Goal: Task Accomplishment & Management: Complete application form

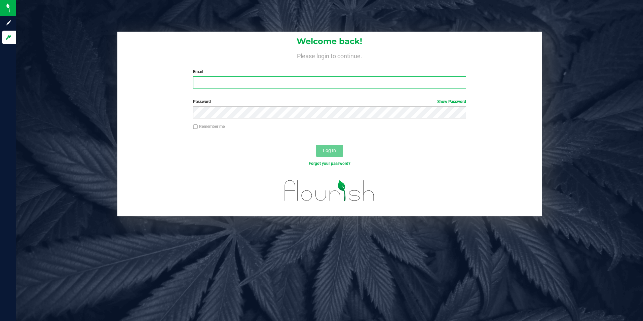
type input "[PERSON_NAME][EMAIL_ADDRESS][DOMAIN_NAME]"
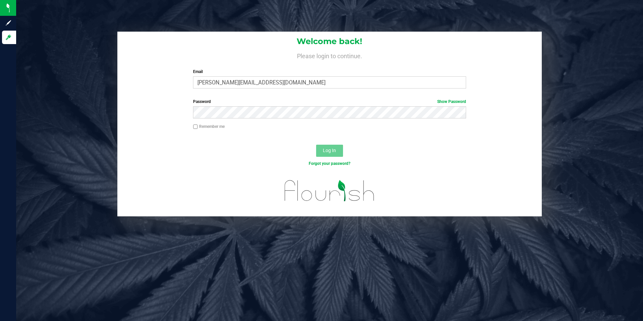
click at [198, 126] on label "Remember me" at bounding box center [209, 126] width 32 height 6
click at [198, 126] on input "Remember me" at bounding box center [195, 126] width 5 height 5
checkbox input "true"
click at [335, 152] on span "Log In" at bounding box center [329, 150] width 13 height 5
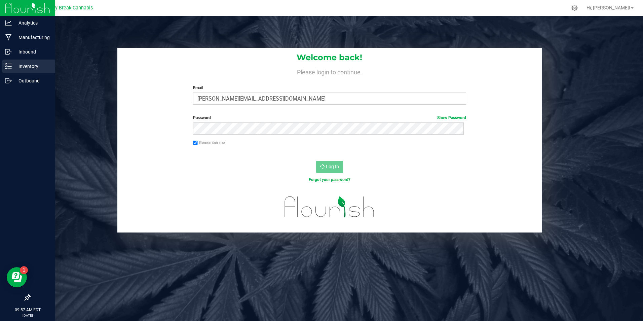
click at [12, 61] on div "Inventory" at bounding box center [28, 66] width 53 height 13
click at [12, 66] on p "Inventory" at bounding box center [32, 66] width 40 height 8
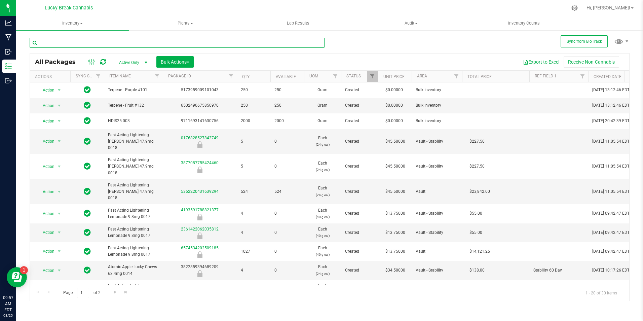
click at [188, 44] on input "text" at bounding box center [177, 43] width 295 height 10
type input "live"
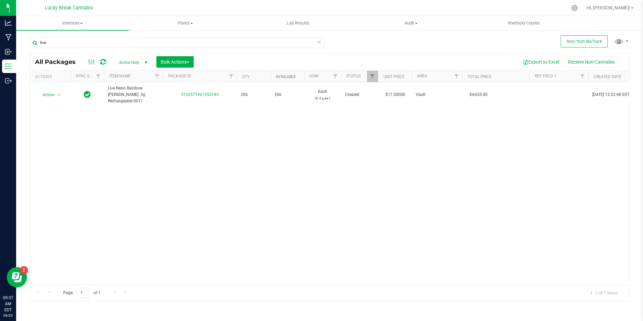
click at [296, 75] on link "Available" at bounding box center [286, 76] width 20 height 5
click at [298, 77] on link "Available" at bounding box center [290, 76] width 28 height 5
click at [372, 75] on span "Filter" at bounding box center [371, 76] width 5 height 5
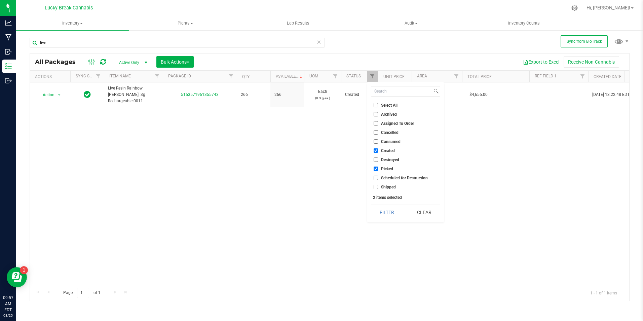
click at [455, 146] on div "Action Action Adjust qty Create package Edit attributes Global inventory Locate…" at bounding box center [329, 183] width 599 height 202
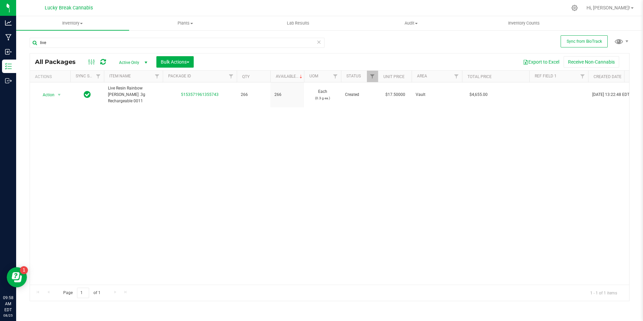
click at [143, 62] on span "select" at bounding box center [145, 62] width 5 height 5
click at [133, 99] on li "All" at bounding box center [131, 103] width 36 height 10
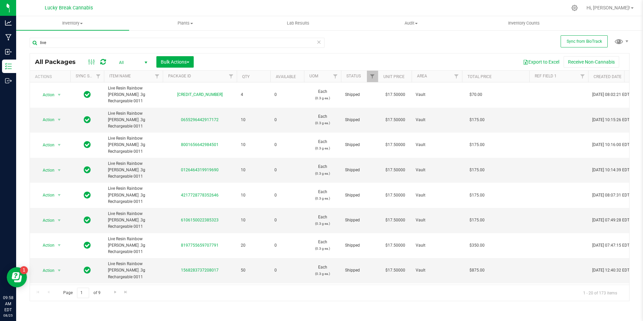
click at [146, 62] on span "select" at bounding box center [145, 62] width 5 height 5
click at [133, 74] on li "Active Only" at bounding box center [131, 73] width 36 height 10
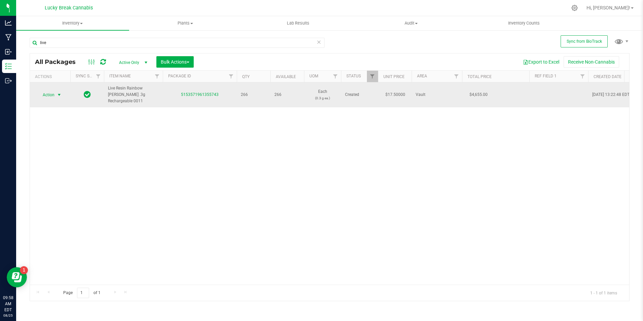
click at [58, 92] on span "select" at bounding box center [58, 94] width 5 height 5
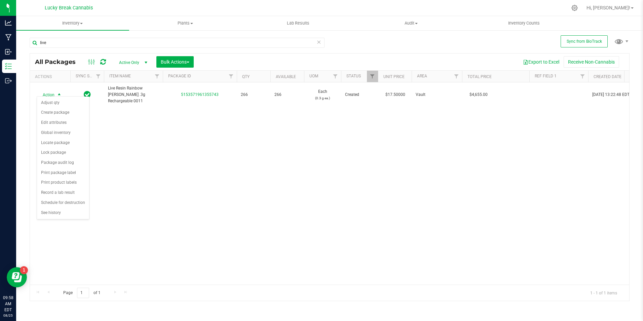
click at [310, 172] on div "Action Action Adjust qty Create package Edit attributes Global inventory Locate…" at bounding box center [329, 183] width 599 height 202
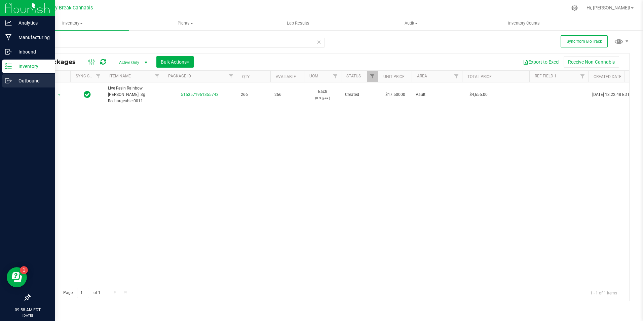
click at [25, 78] on p "Outbound" at bounding box center [32, 81] width 40 height 8
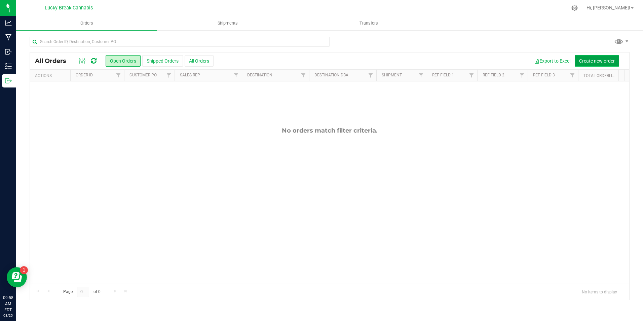
click at [602, 59] on span "Create new order" at bounding box center [597, 60] width 36 height 5
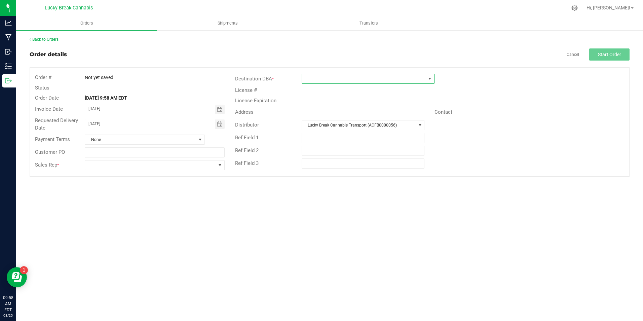
click at [329, 77] on span at bounding box center [364, 78] width 124 height 9
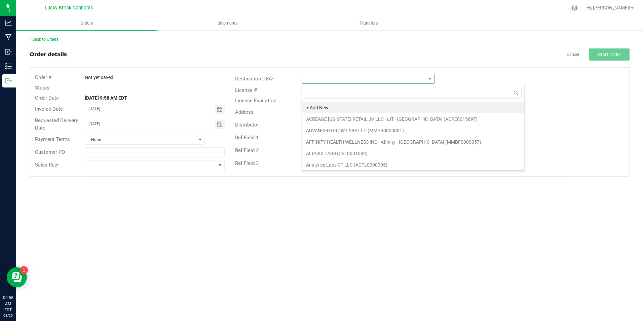
scroll to position [10, 133]
type input "west"
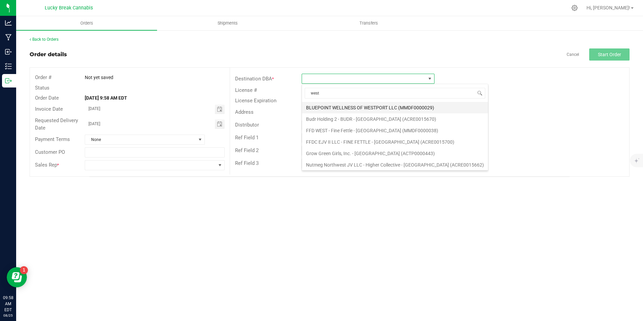
click at [341, 105] on li "BLUEPOINT WELLNESS OF WESTPORT LLC (MMDF0000029)" at bounding box center [395, 107] width 186 height 11
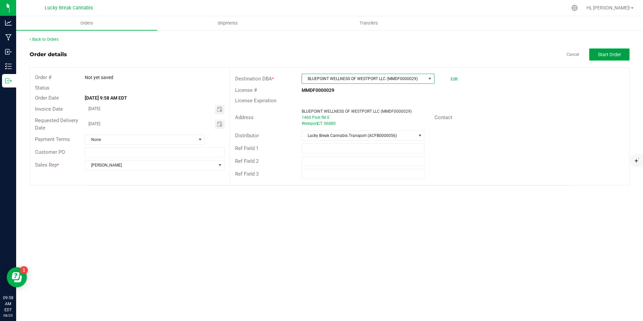
click at [606, 54] on span "Start Order" at bounding box center [609, 54] width 23 height 5
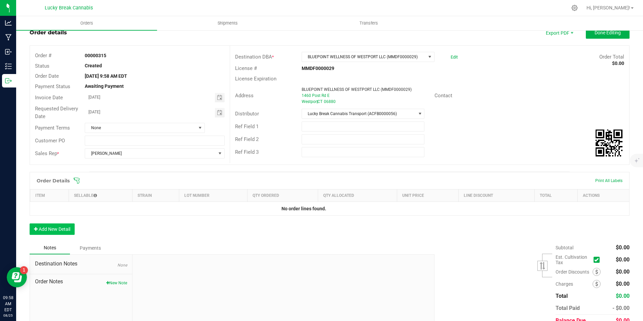
scroll to position [34, 0]
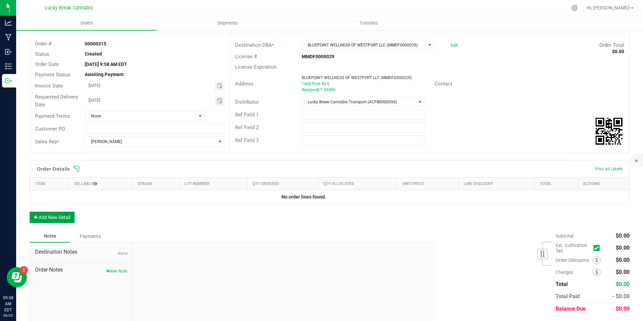
click at [61, 218] on button "Add New Detail" at bounding box center [52, 216] width 45 height 11
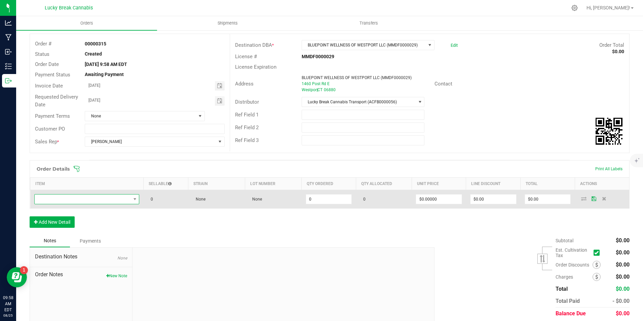
click at [112, 202] on span "NO DATA FOUND" at bounding box center [83, 198] width 96 height 9
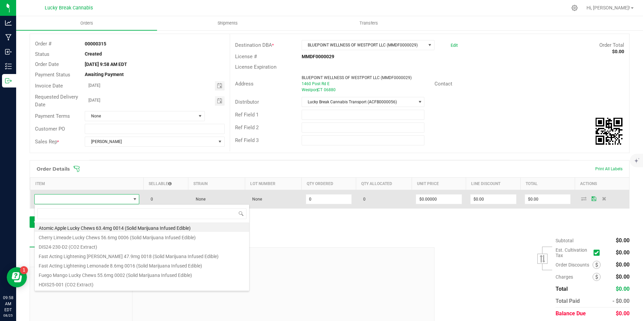
scroll to position [10, 103]
type input "live"
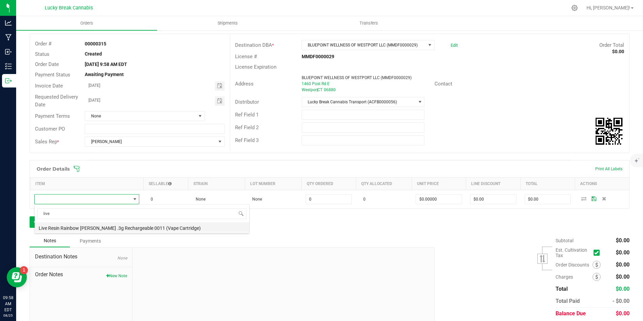
click at [85, 224] on li "Live Resin Rainbow [PERSON_NAME] .3g Rechargeable 0011 (Vape Cartridge)" at bounding box center [142, 226] width 214 height 9
type input "0 ea"
type input "$17.50000"
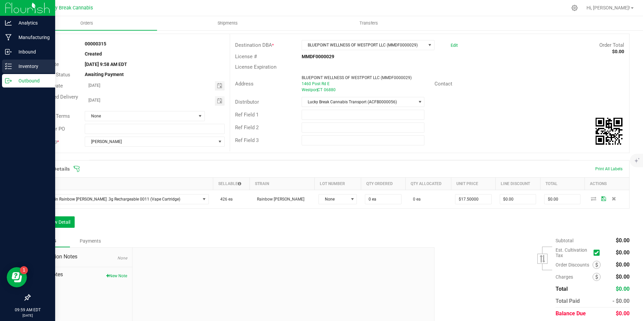
click at [26, 62] on p "Inventory" at bounding box center [32, 66] width 40 height 8
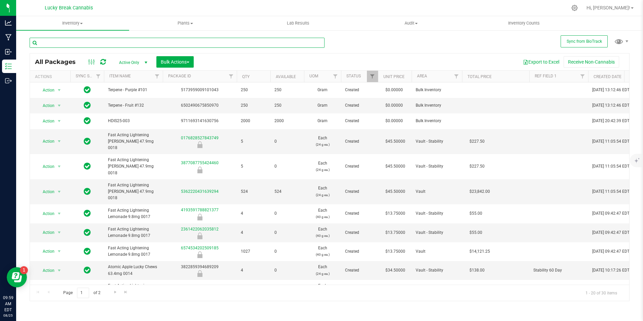
click at [148, 44] on input "text" at bounding box center [177, 43] width 295 height 10
type input "live"
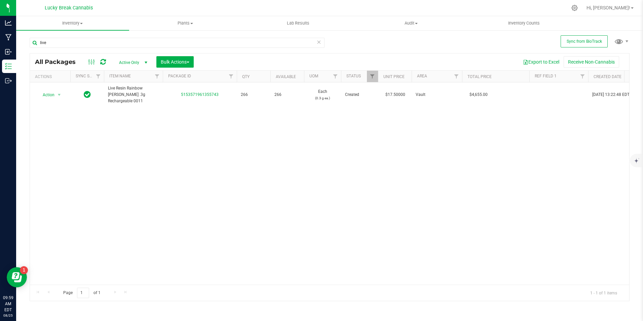
click at [599, 166] on div "Action Action Adjust qty Create package Edit attributes Global inventory Locate…" at bounding box center [329, 183] width 599 height 202
click at [631, 6] on link "Hi, [PERSON_NAME]!" at bounding box center [610, 7] width 52 height 7
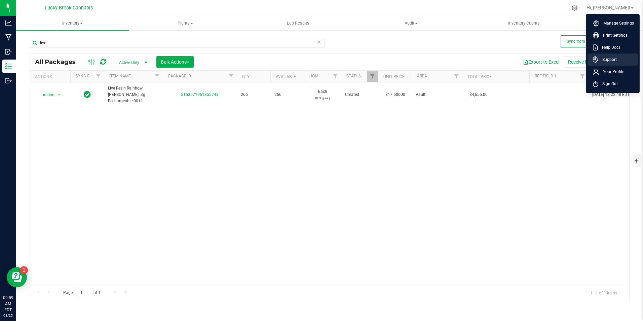
click at [614, 58] on span "Support" at bounding box center [607, 59] width 18 height 7
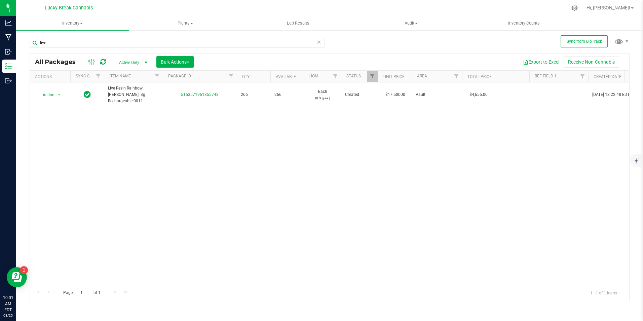
click at [165, 140] on div "Action Action Adjust qty Create package Edit attributes Global inventory Locate…" at bounding box center [329, 183] width 599 height 202
